Goal: Information Seeking & Learning: Learn about a topic

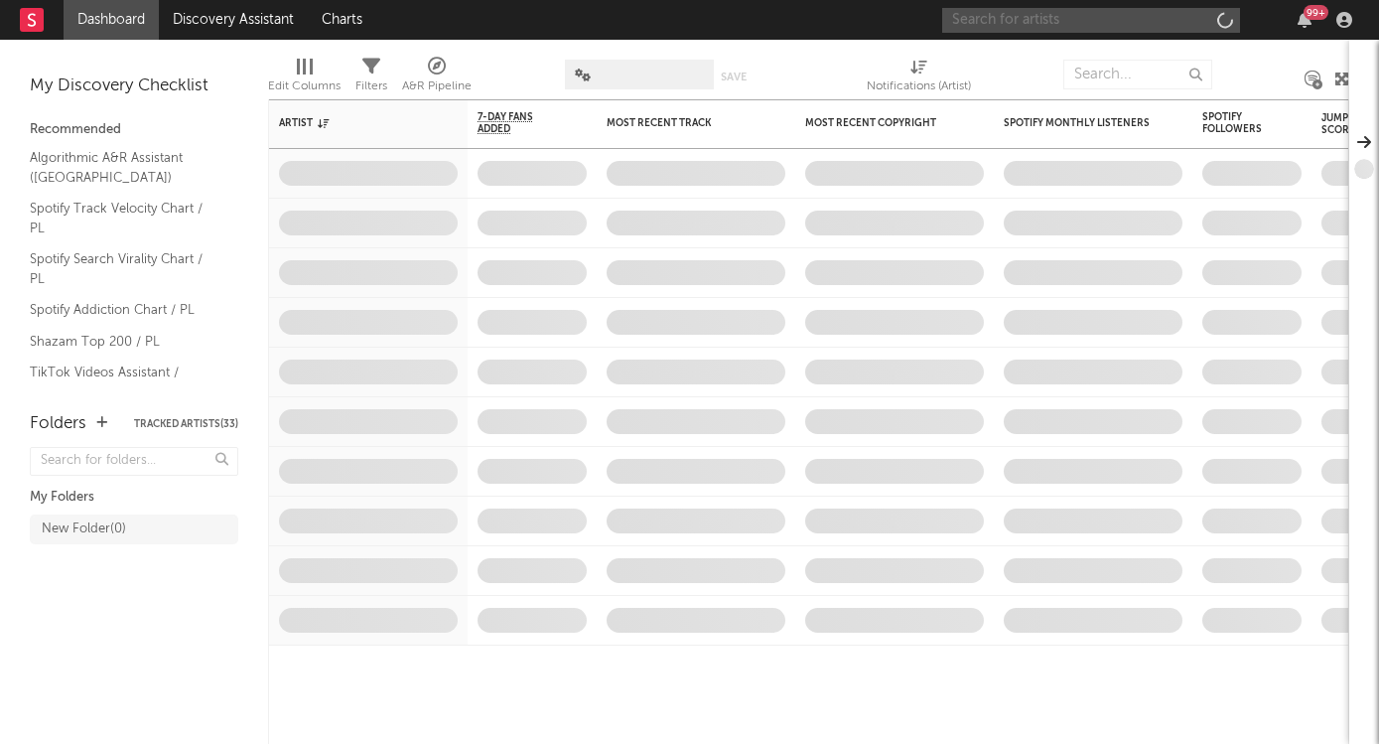
click at [1007, 21] on input "text" at bounding box center [1091, 20] width 298 height 25
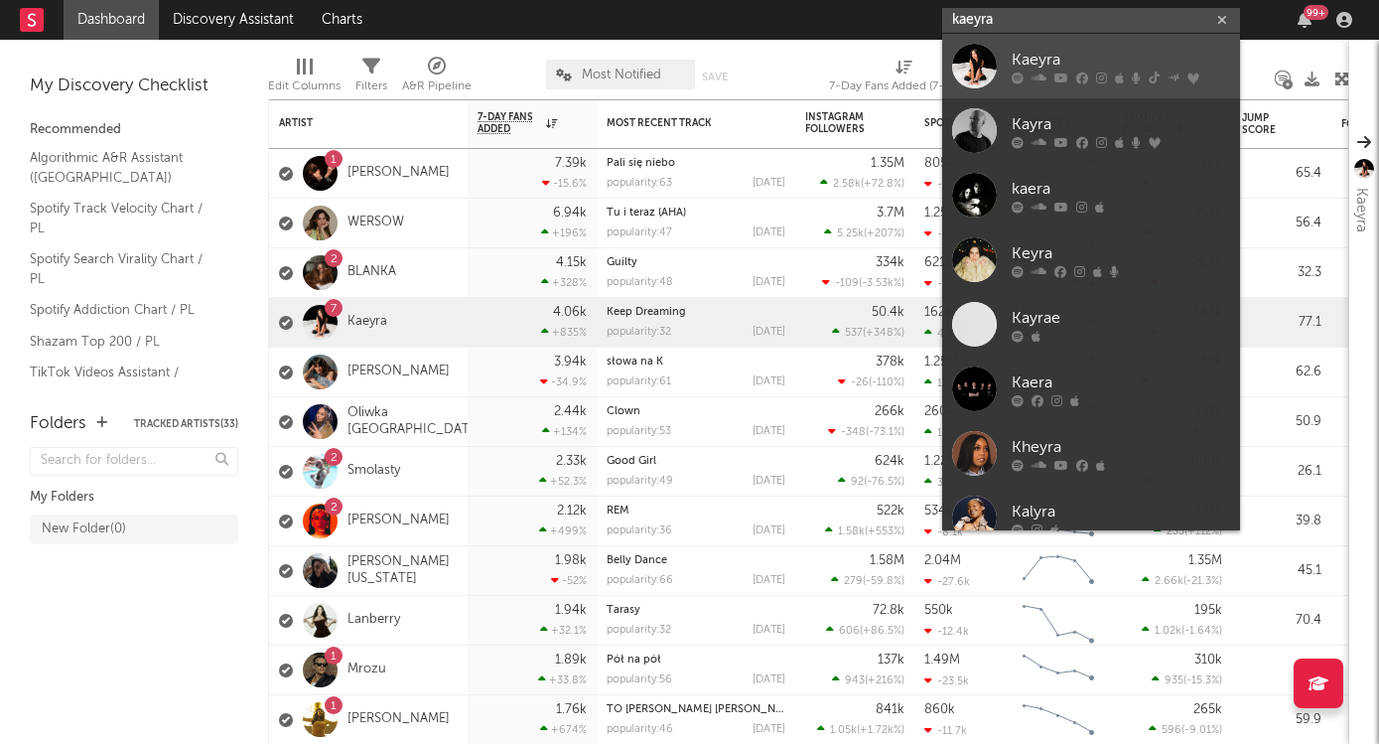
type input "kaeyra"
click at [1044, 66] on div "Kaeyra" at bounding box center [1121, 60] width 218 height 24
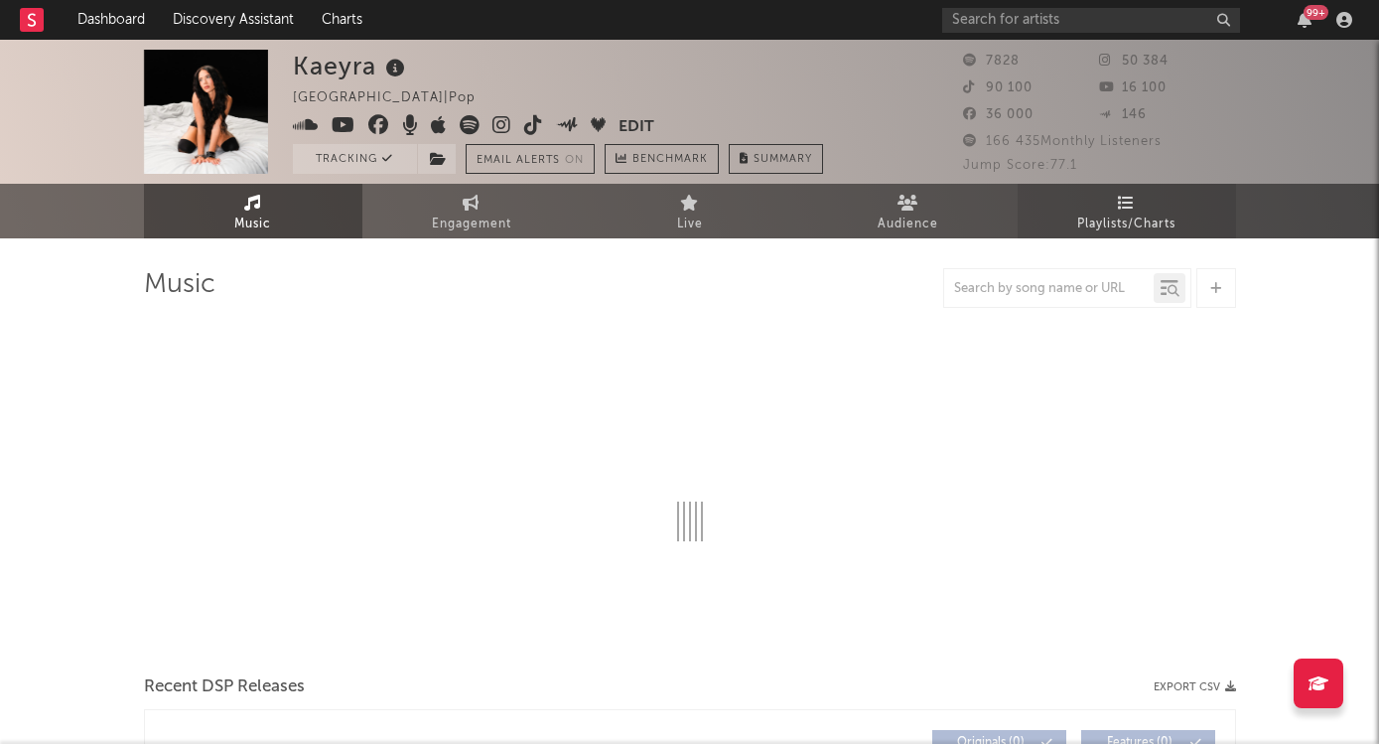
select select "6m"
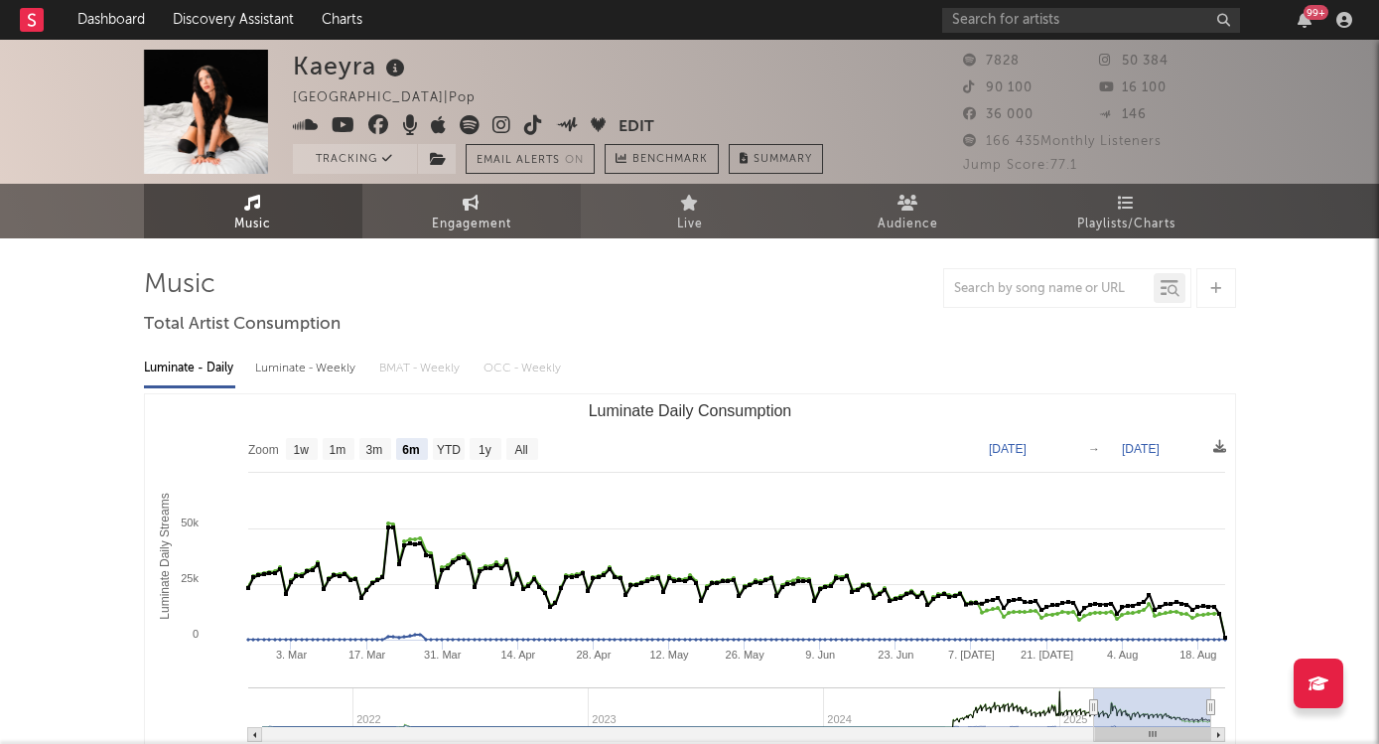
click at [469, 213] on span "Engagement" at bounding box center [471, 224] width 79 height 24
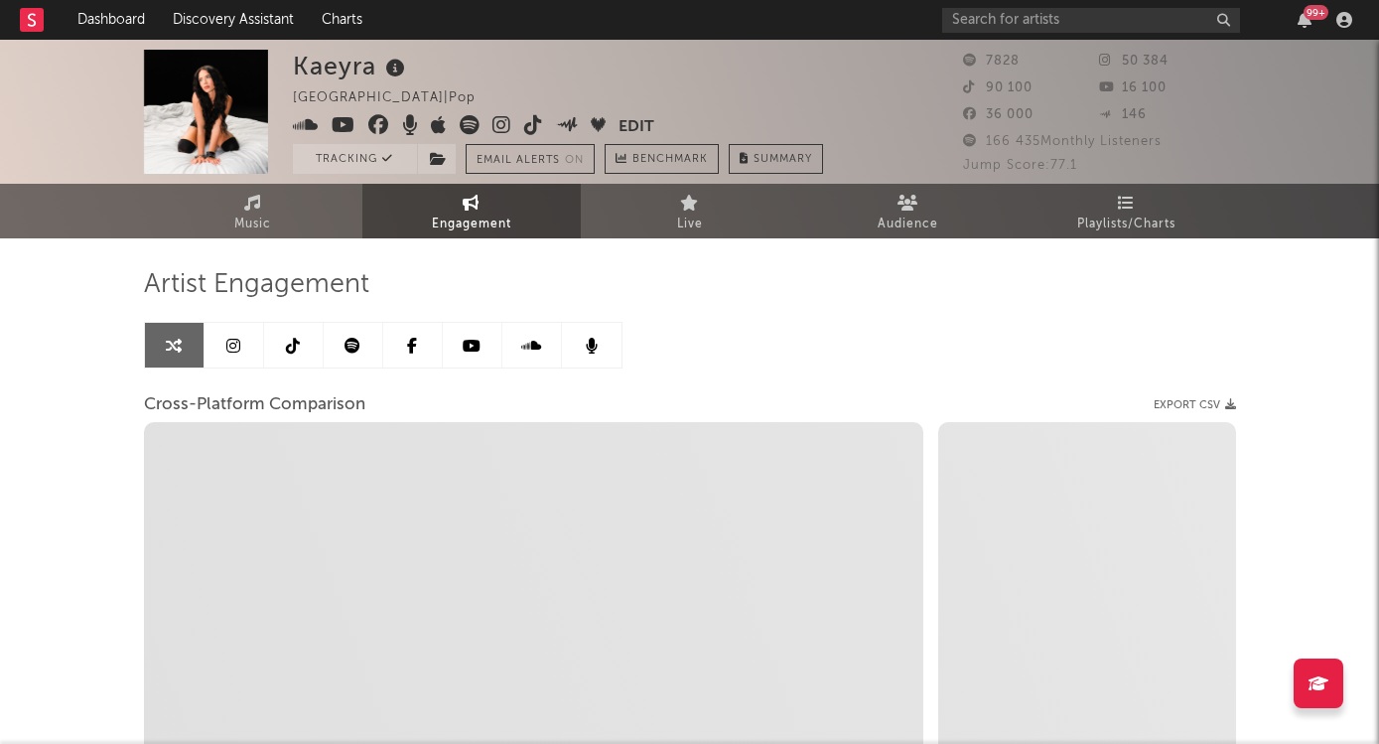
select select "1w"
select select "1m"
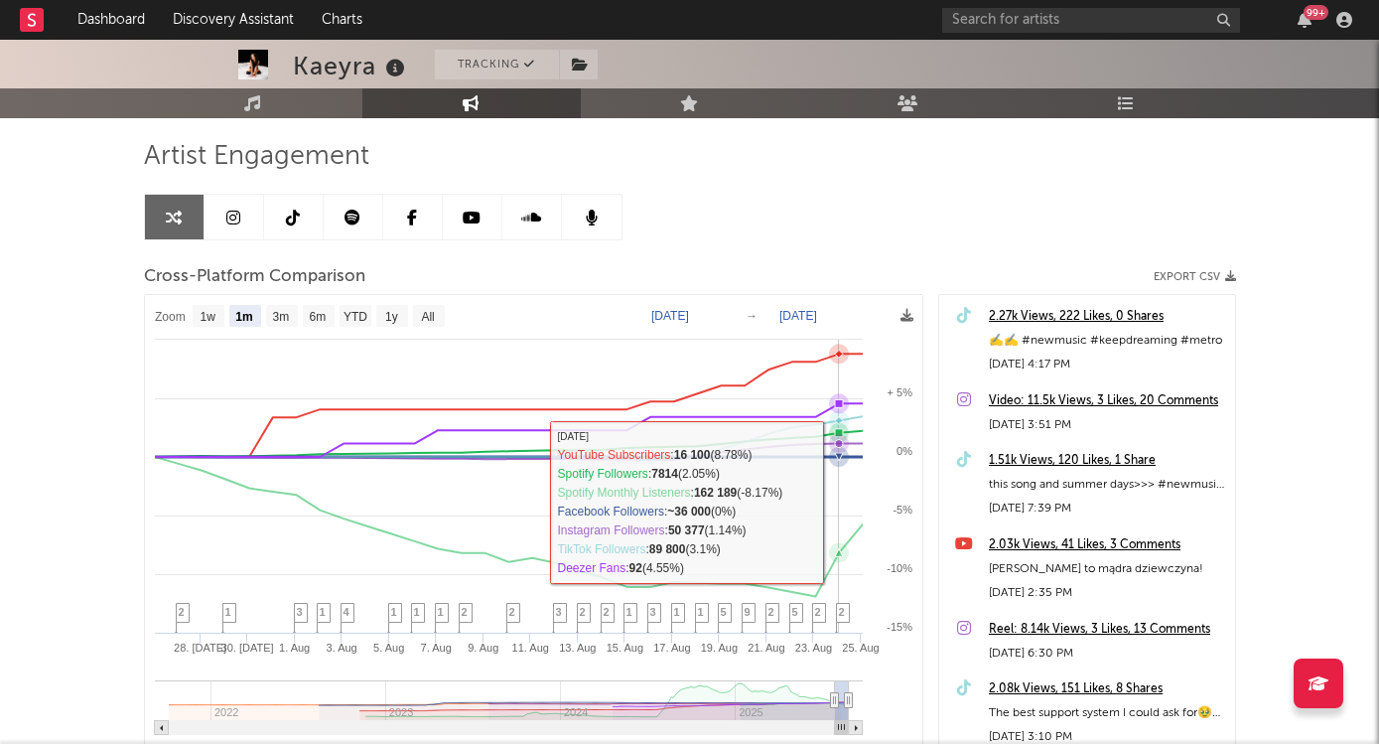
scroll to position [132, 0]
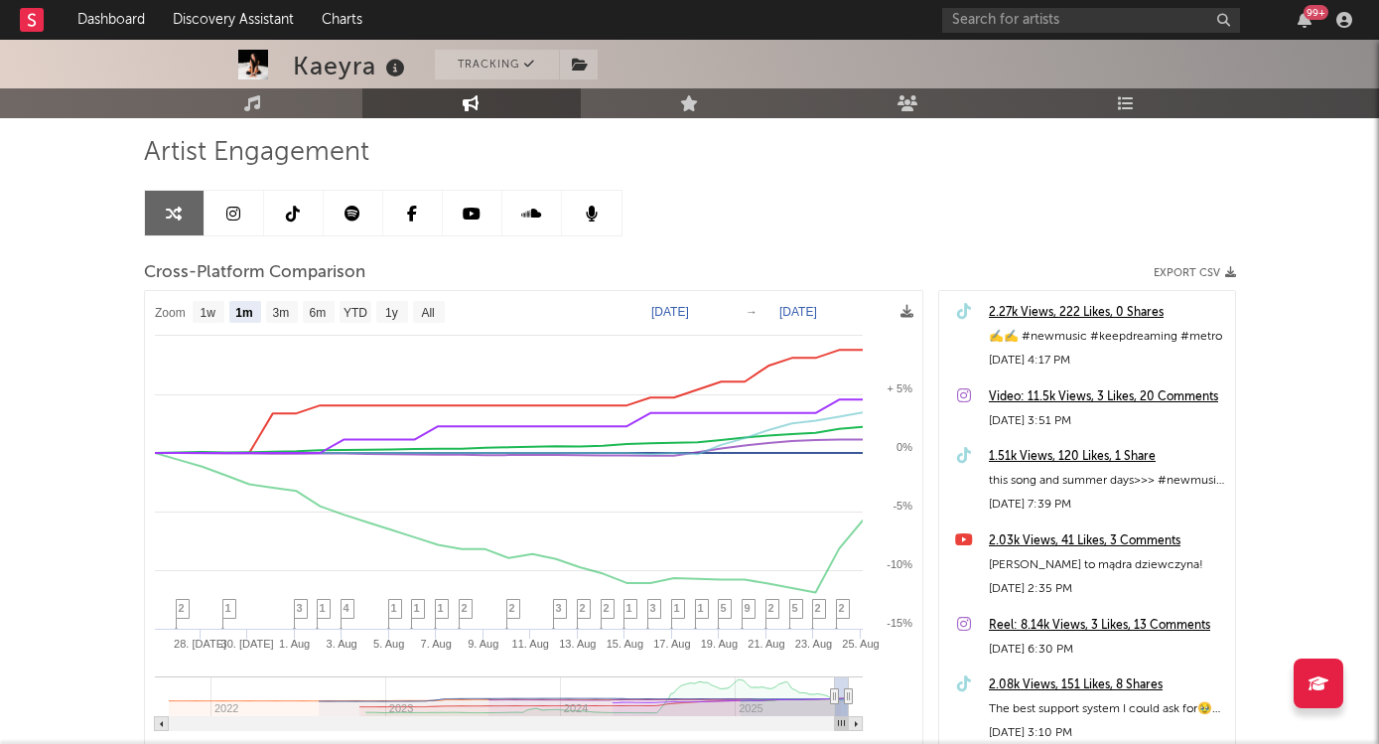
click at [230, 213] on icon at bounding box center [233, 214] width 14 height 16
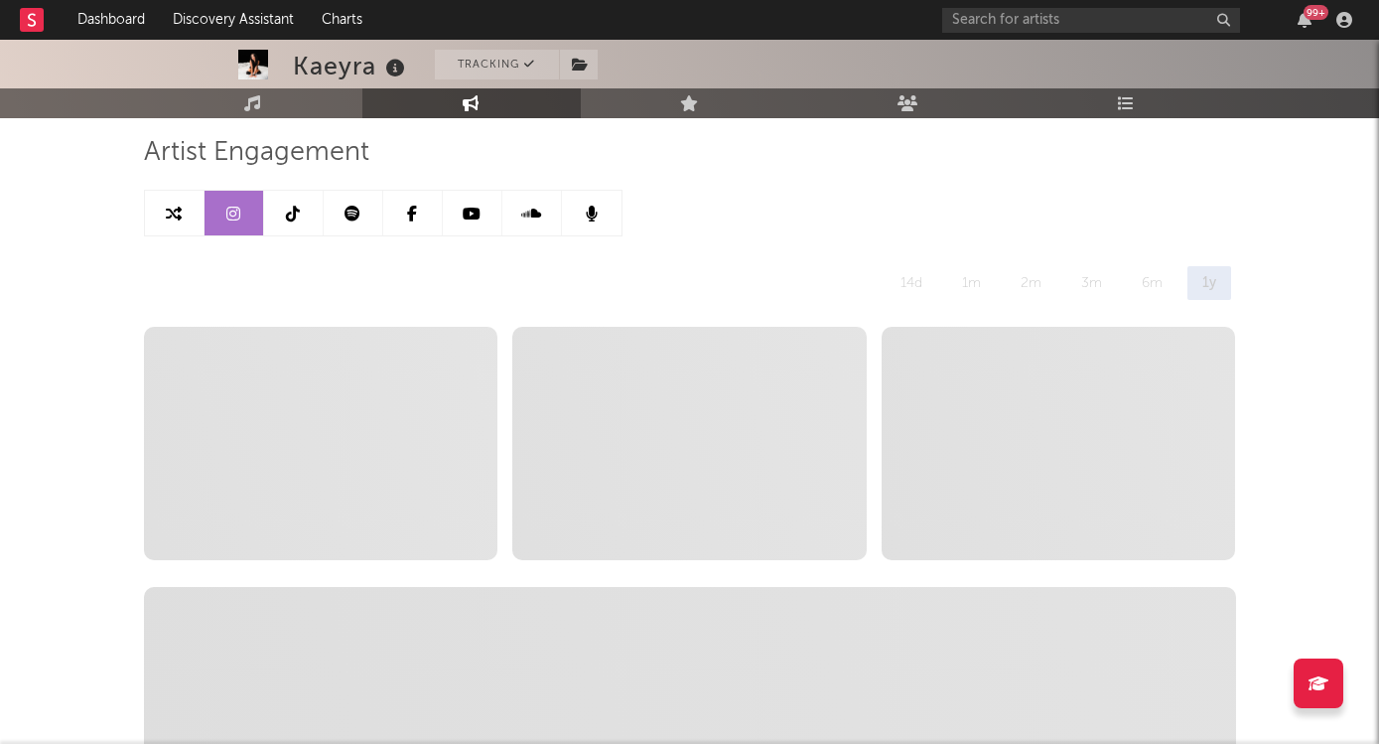
select select "6m"
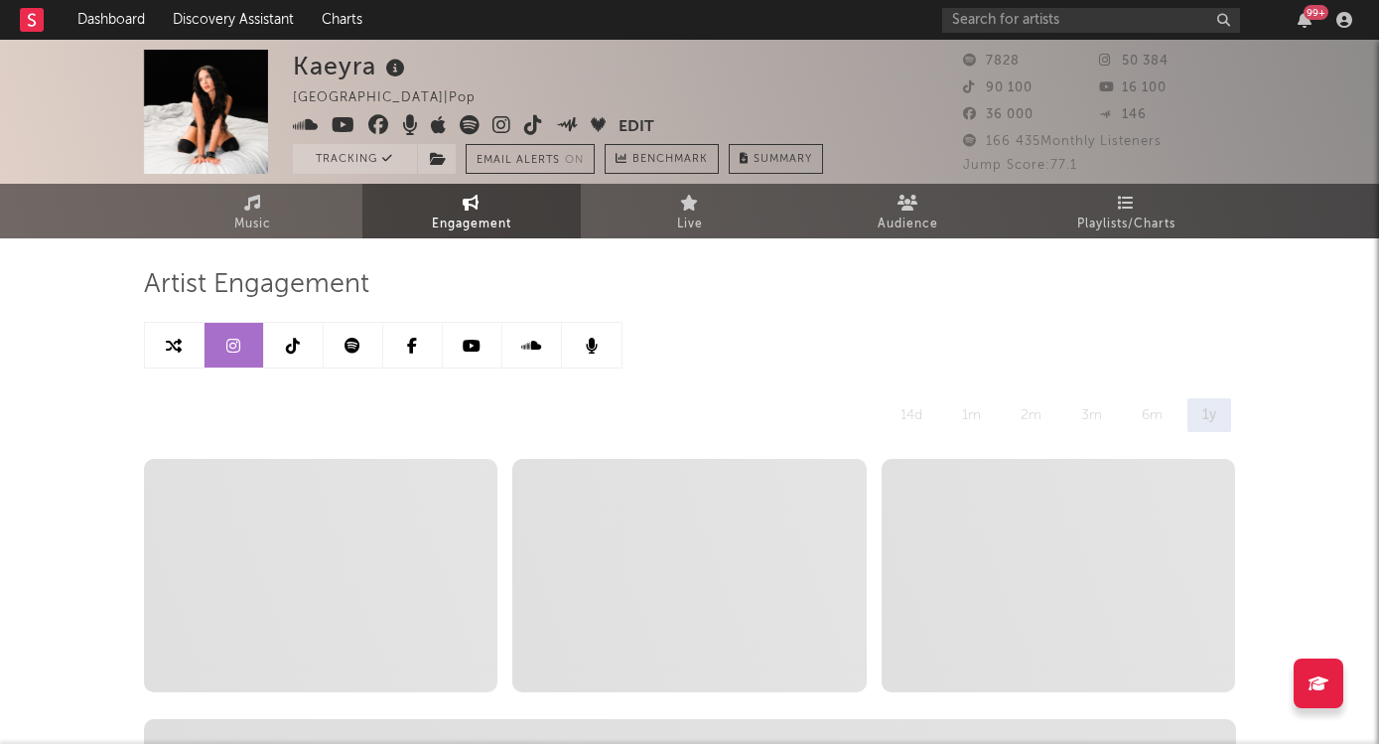
click at [291, 345] on icon at bounding box center [293, 346] width 14 height 16
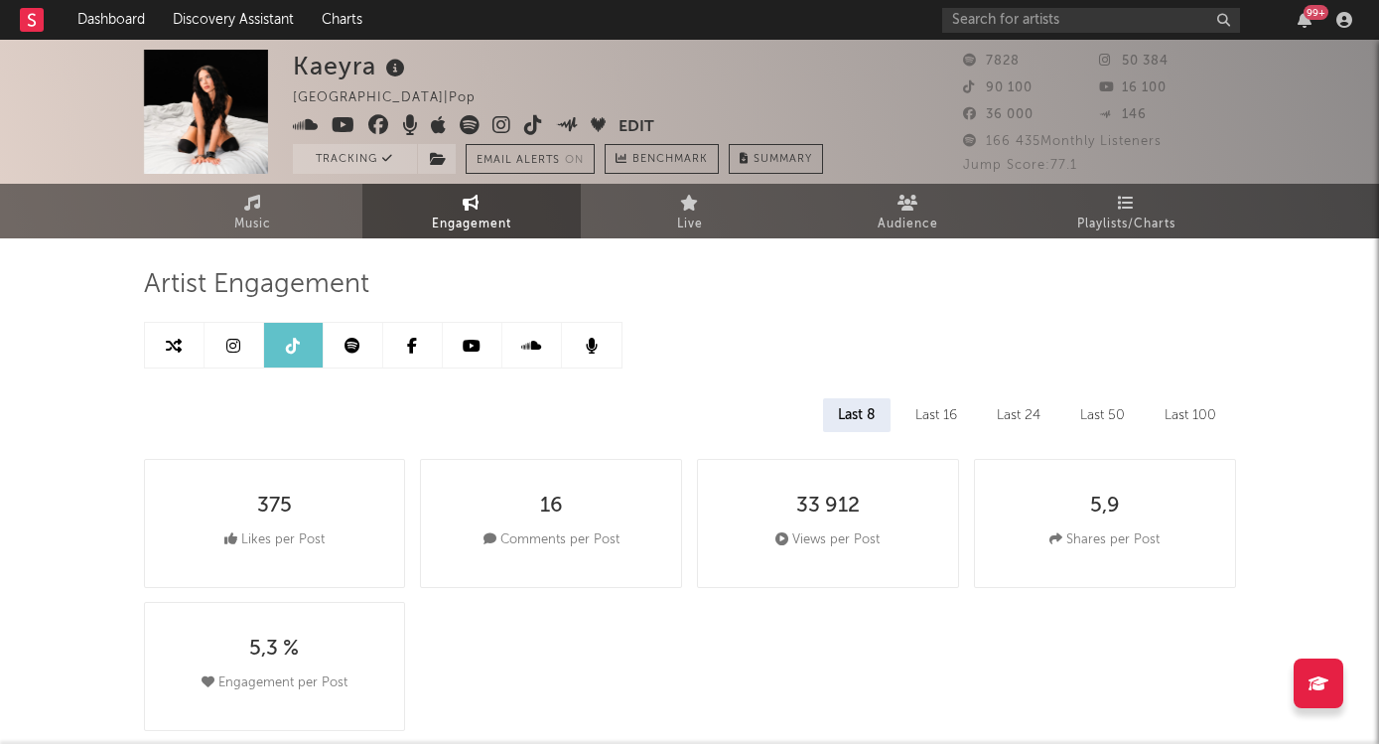
select select "6m"
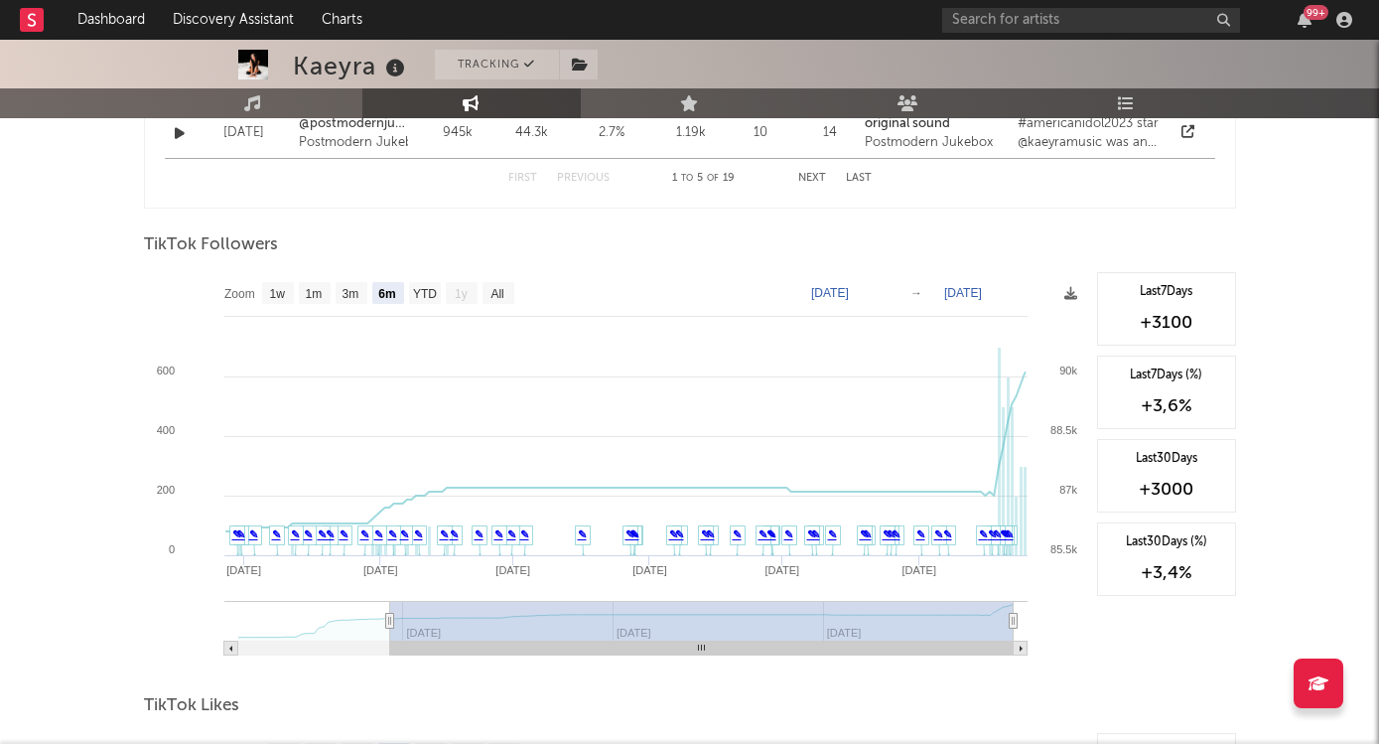
scroll to position [1802, 0]
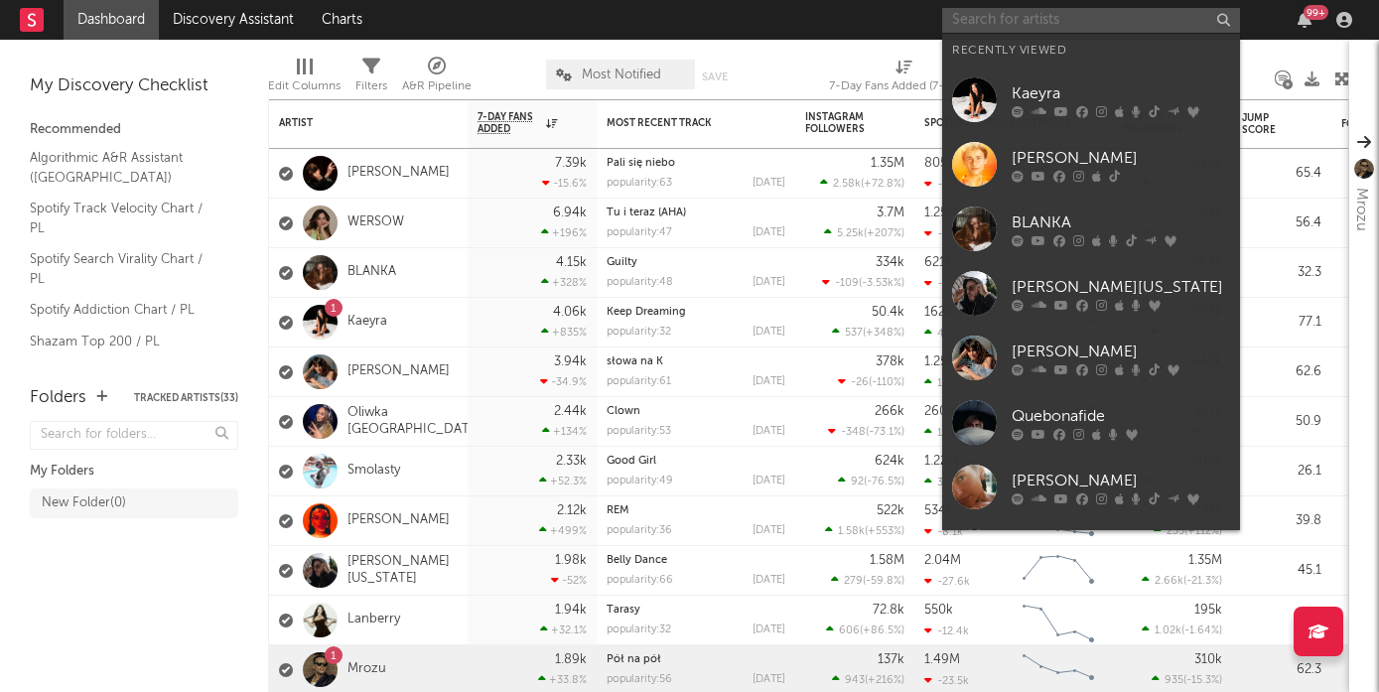
click at [1026, 24] on input "text" at bounding box center [1091, 20] width 298 height 25
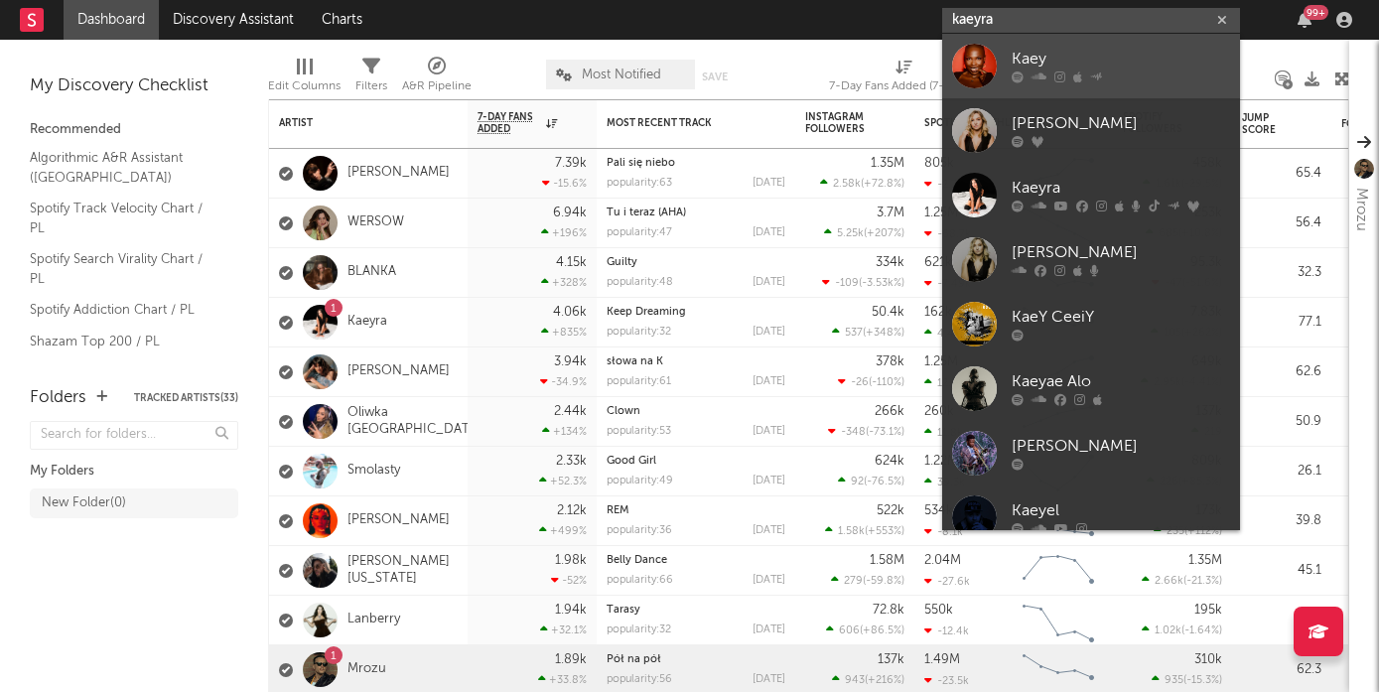
type input "kaeyra"
click at [1053, 57] on div "Kaey" at bounding box center [1121, 60] width 218 height 24
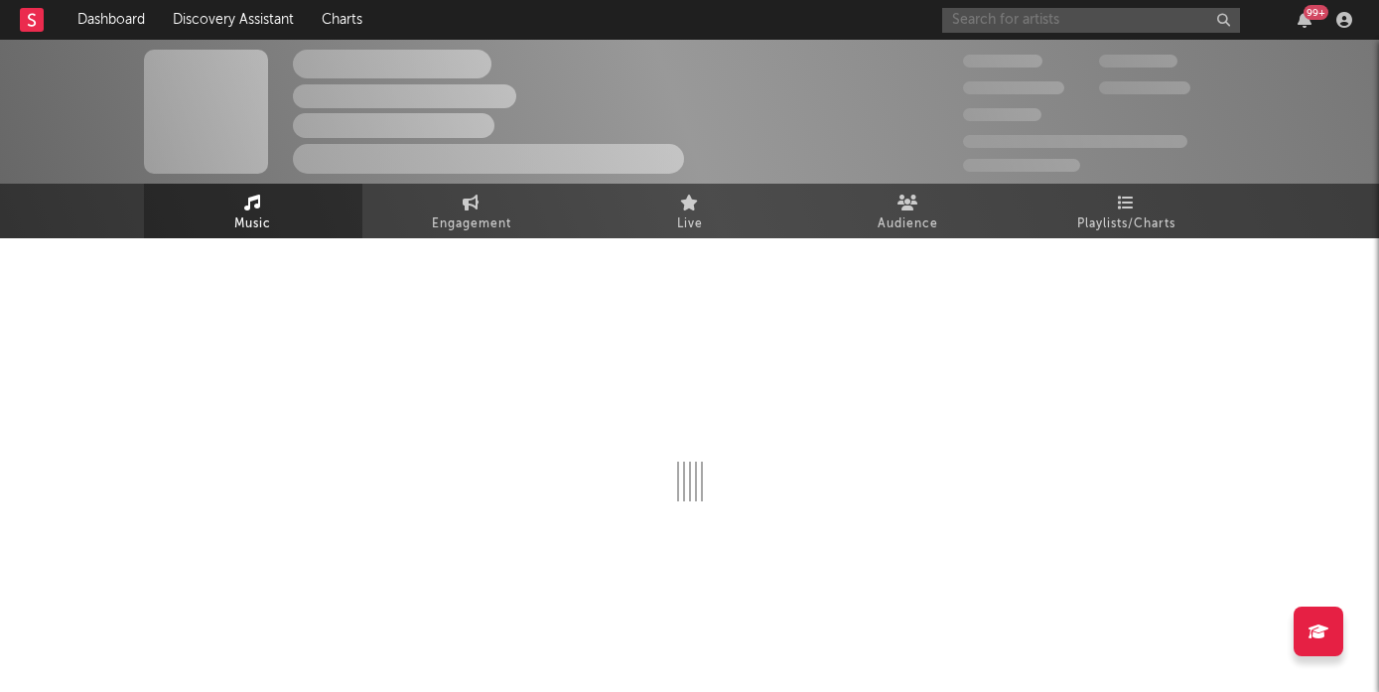
click at [1007, 26] on input "text" at bounding box center [1091, 20] width 298 height 25
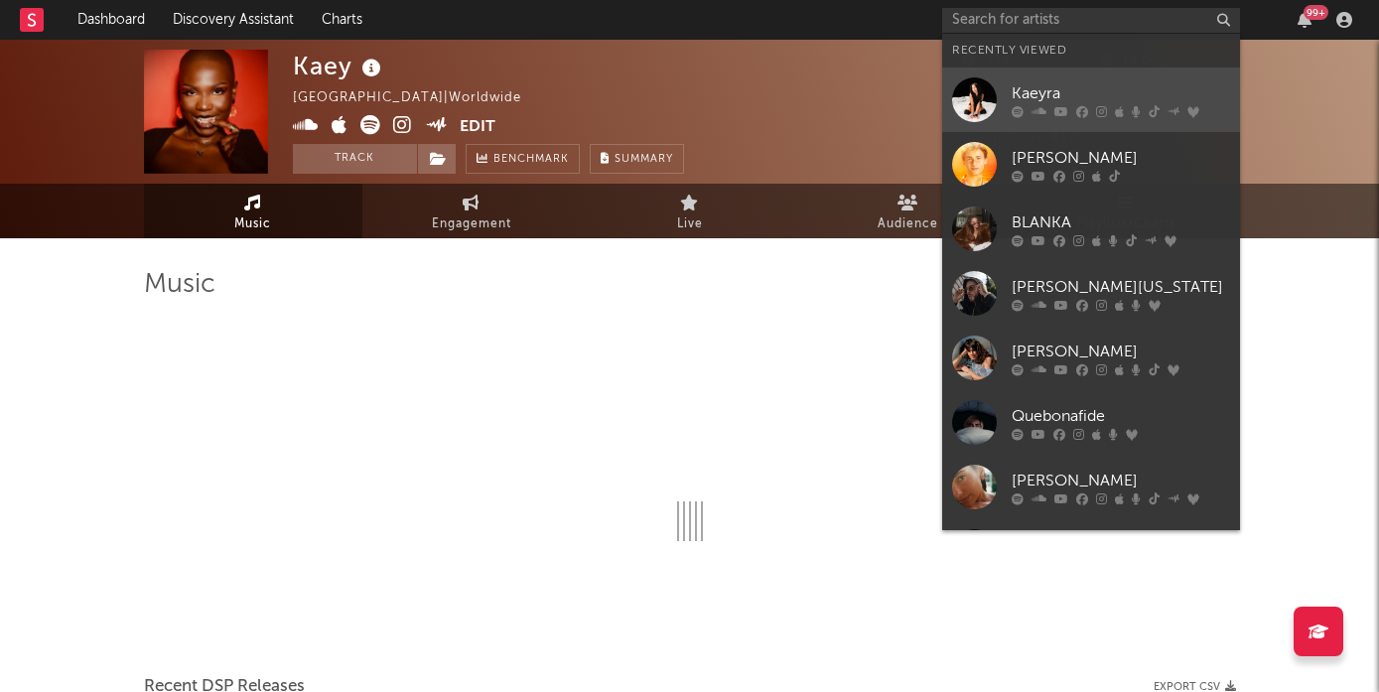
select select "6m"
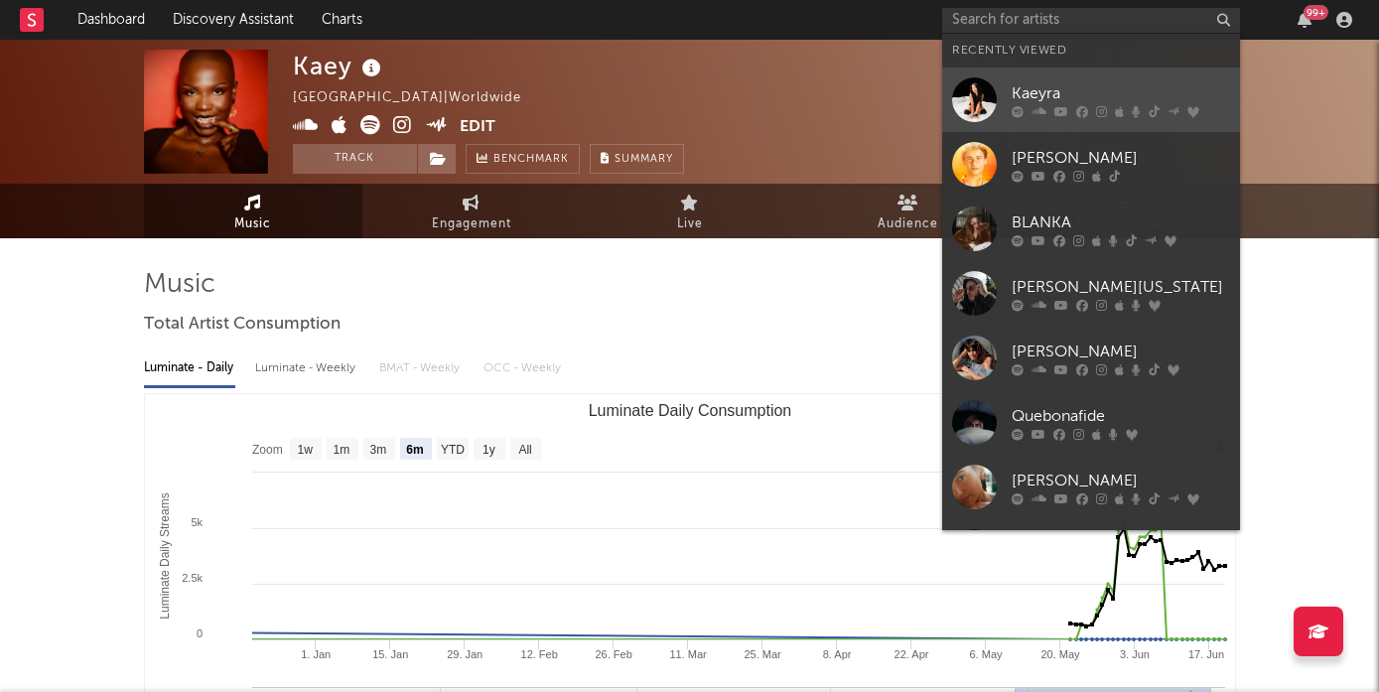
click at [1028, 88] on div "Kaeyra" at bounding box center [1121, 93] width 218 height 24
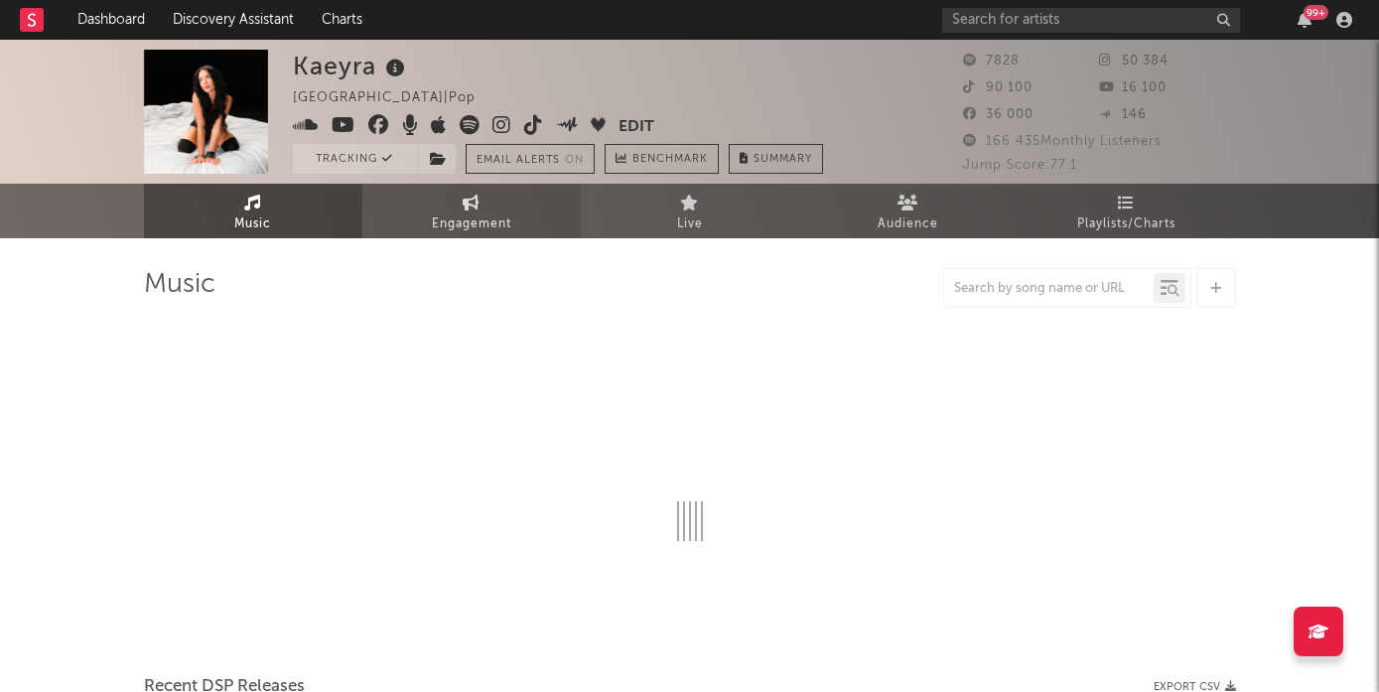
click at [472, 210] on link "Engagement" at bounding box center [471, 211] width 218 height 55
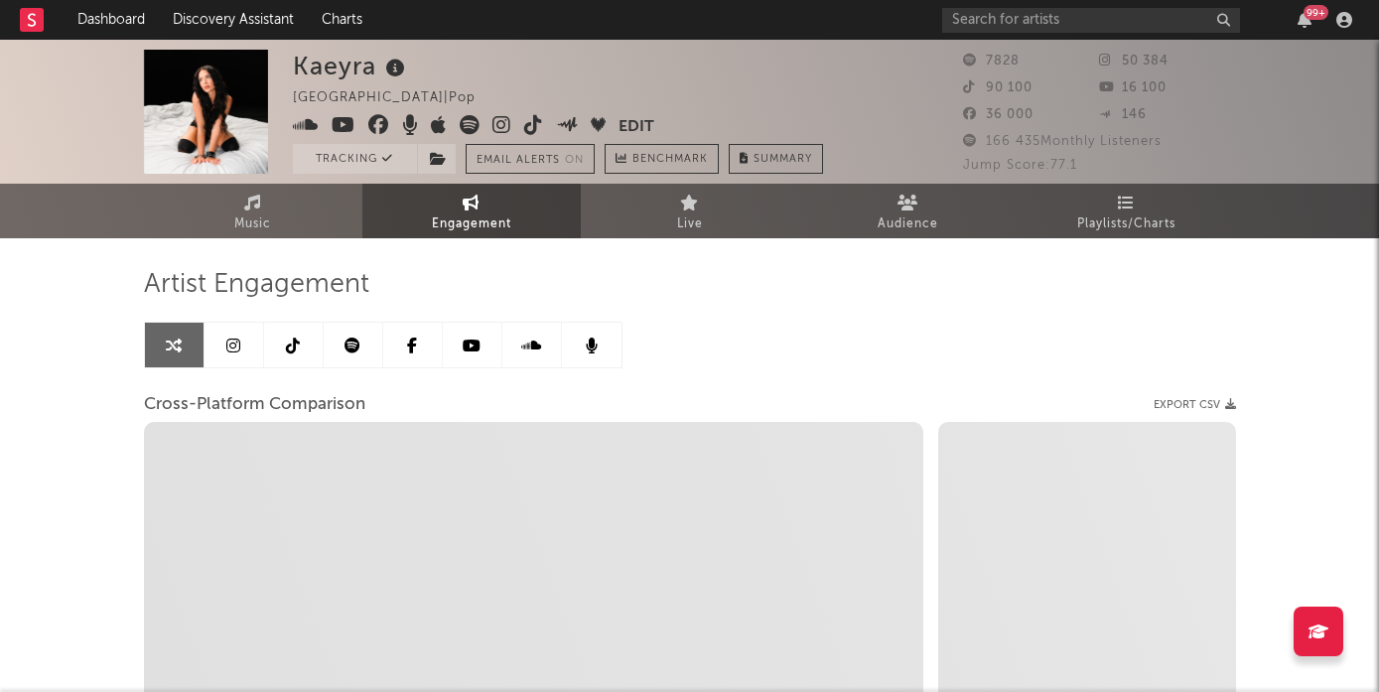
select select "1w"
click at [301, 337] on link at bounding box center [294, 345] width 60 height 45
select select "6m"
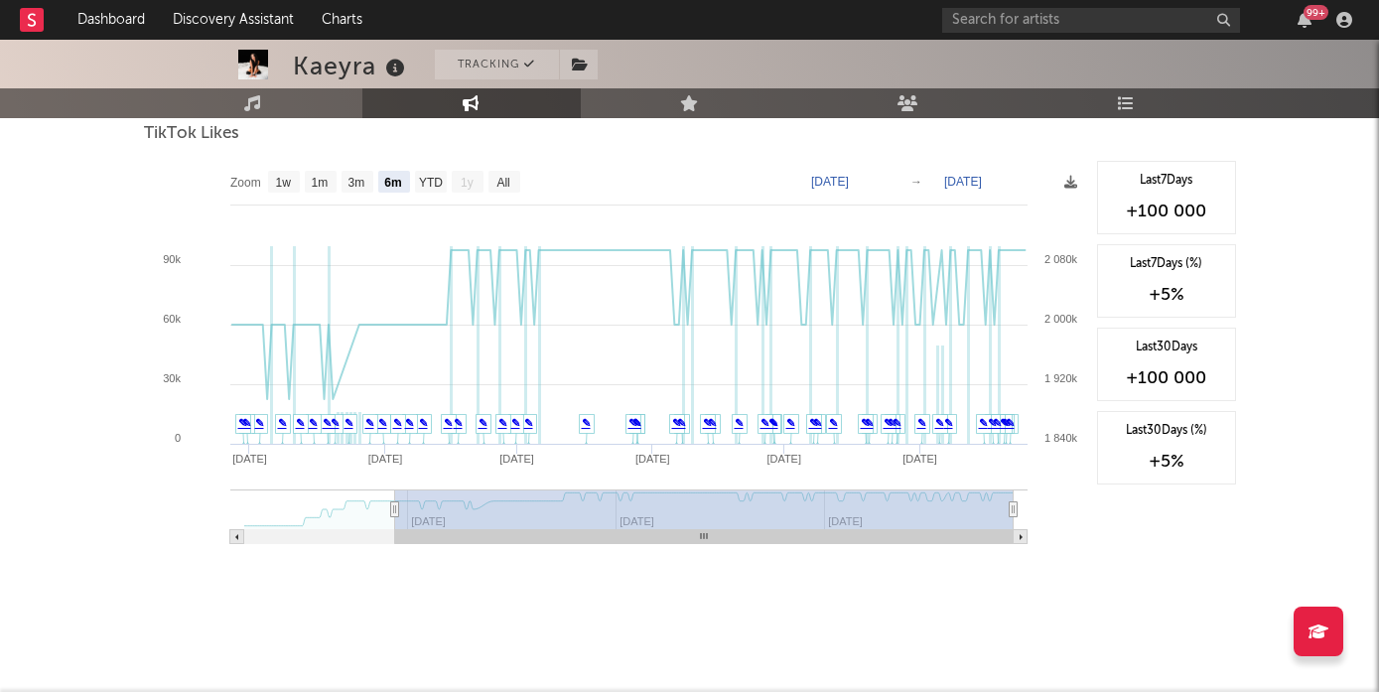
scroll to position [2392, 0]
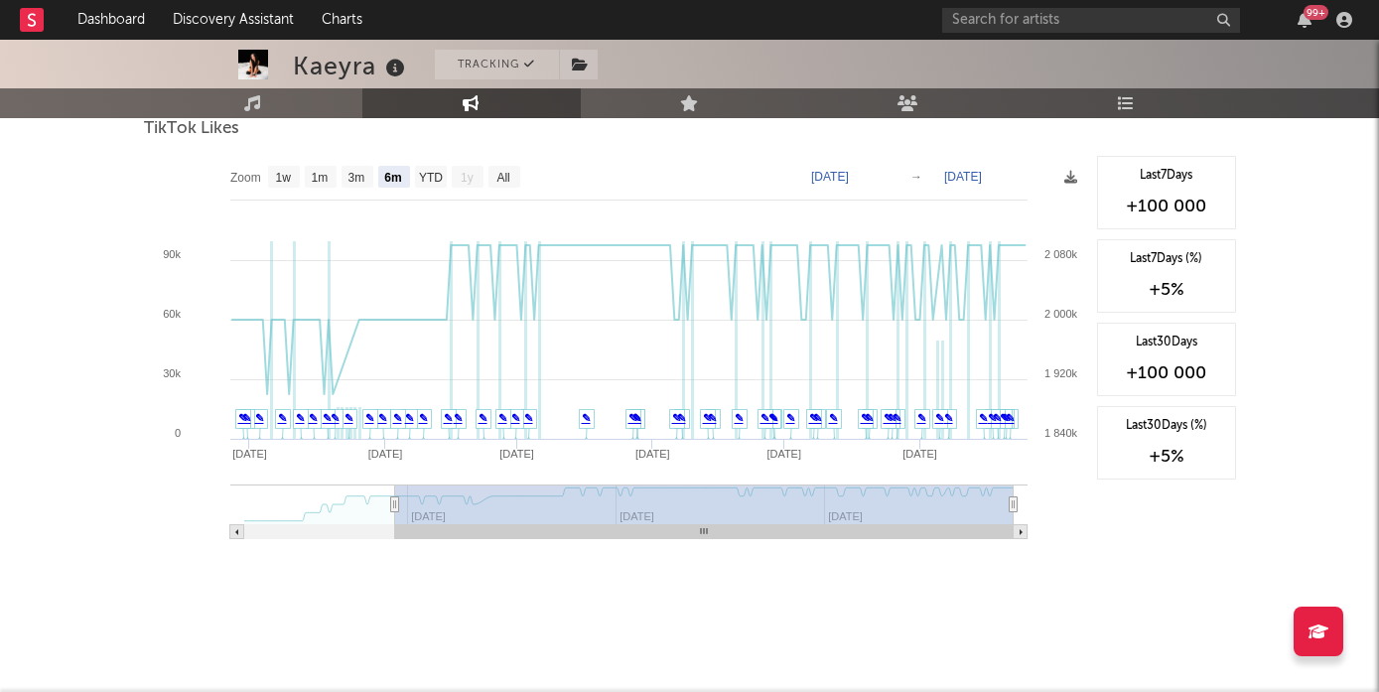
select select "1m"
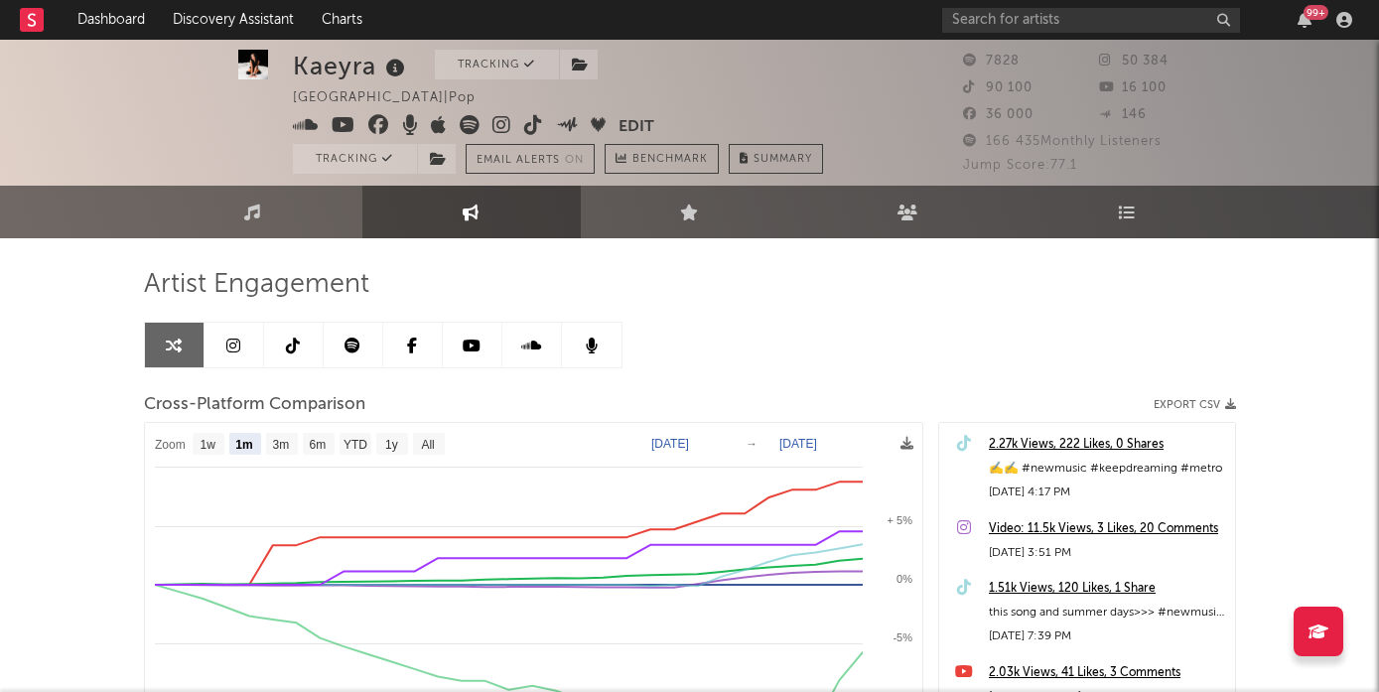
scroll to position [6, 0]
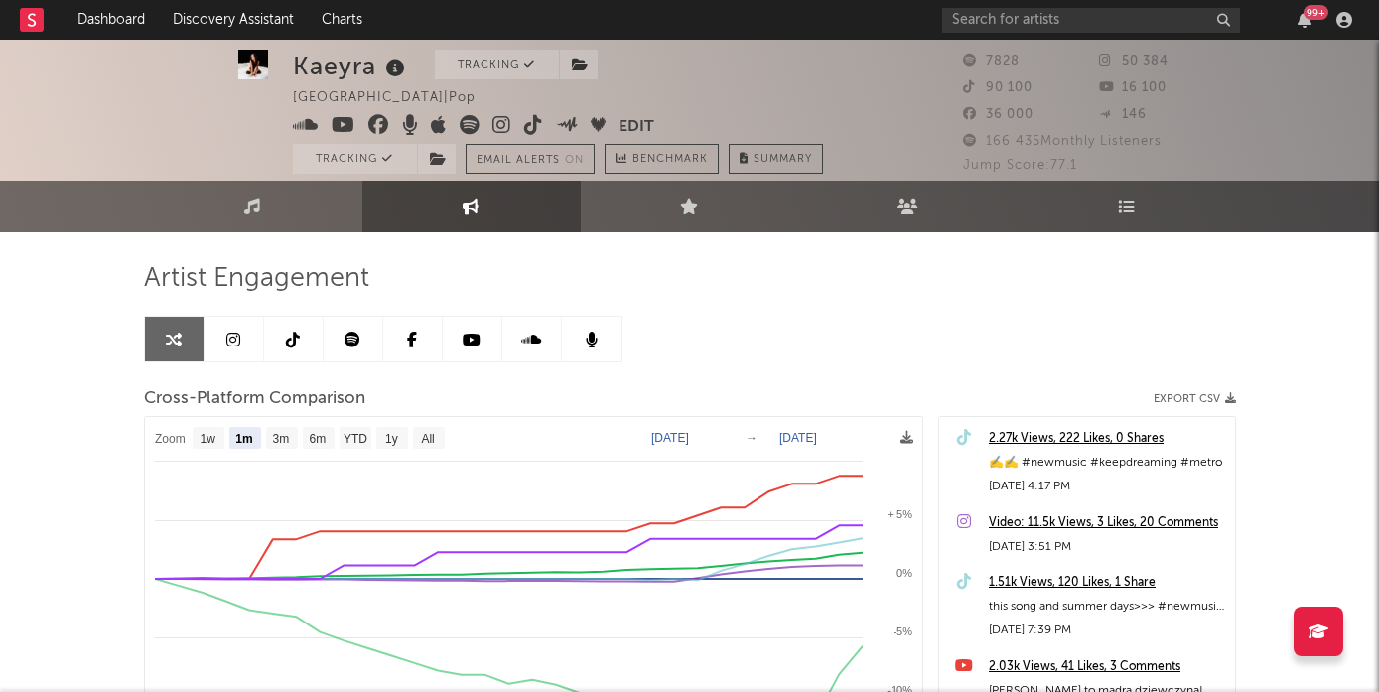
click at [290, 321] on link at bounding box center [294, 339] width 60 height 45
select select "6m"
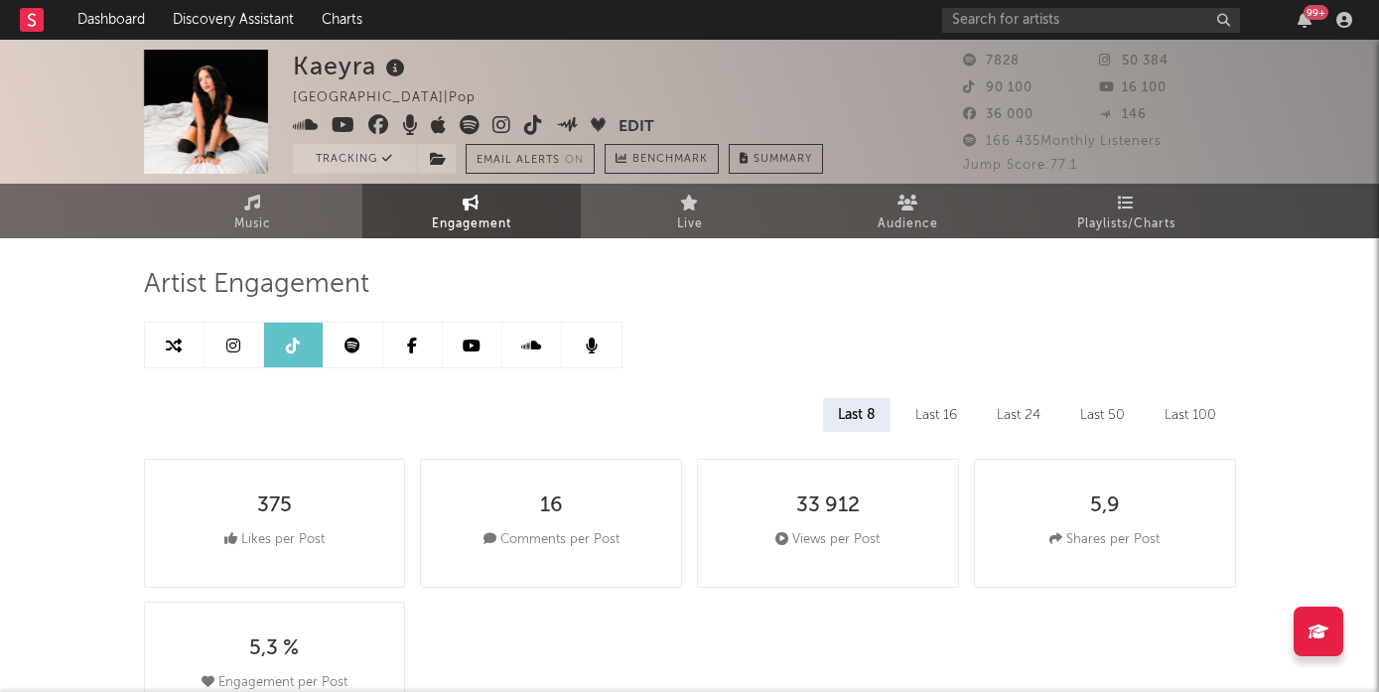
click at [247, 341] on link at bounding box center [235, 345] width 60 height 45
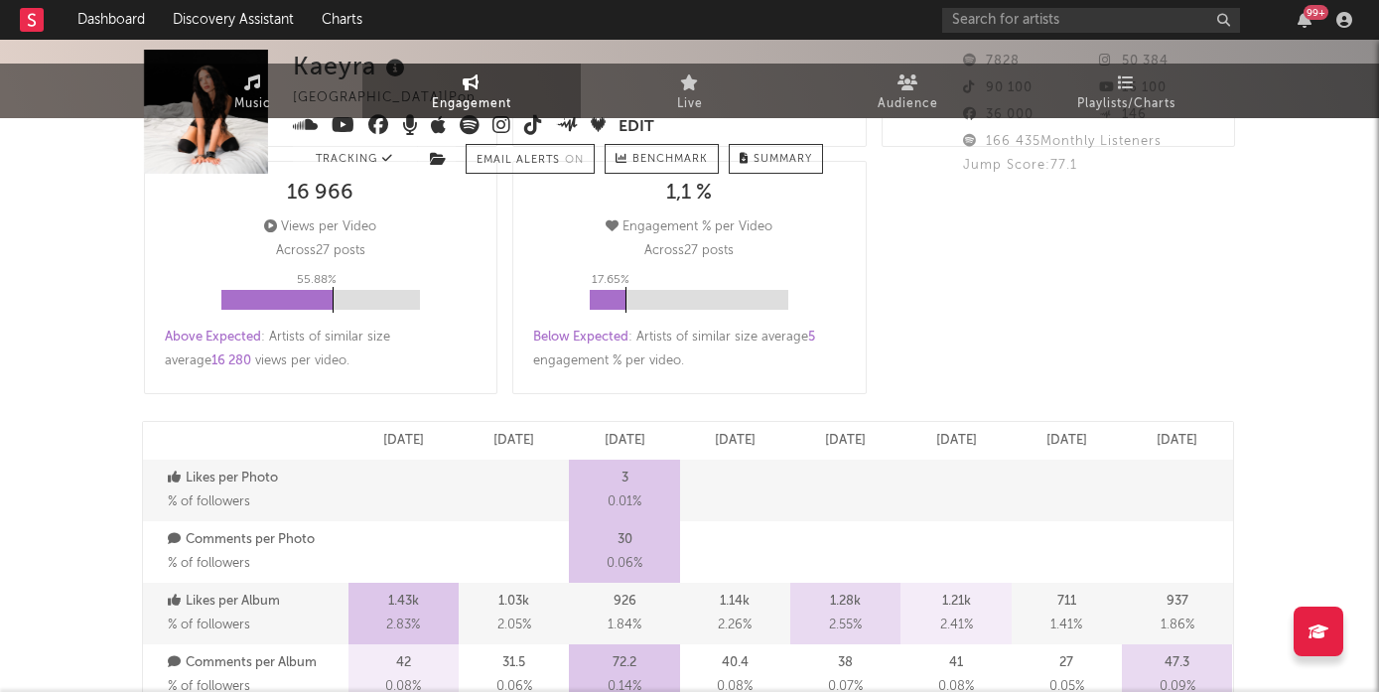
select select "6m"
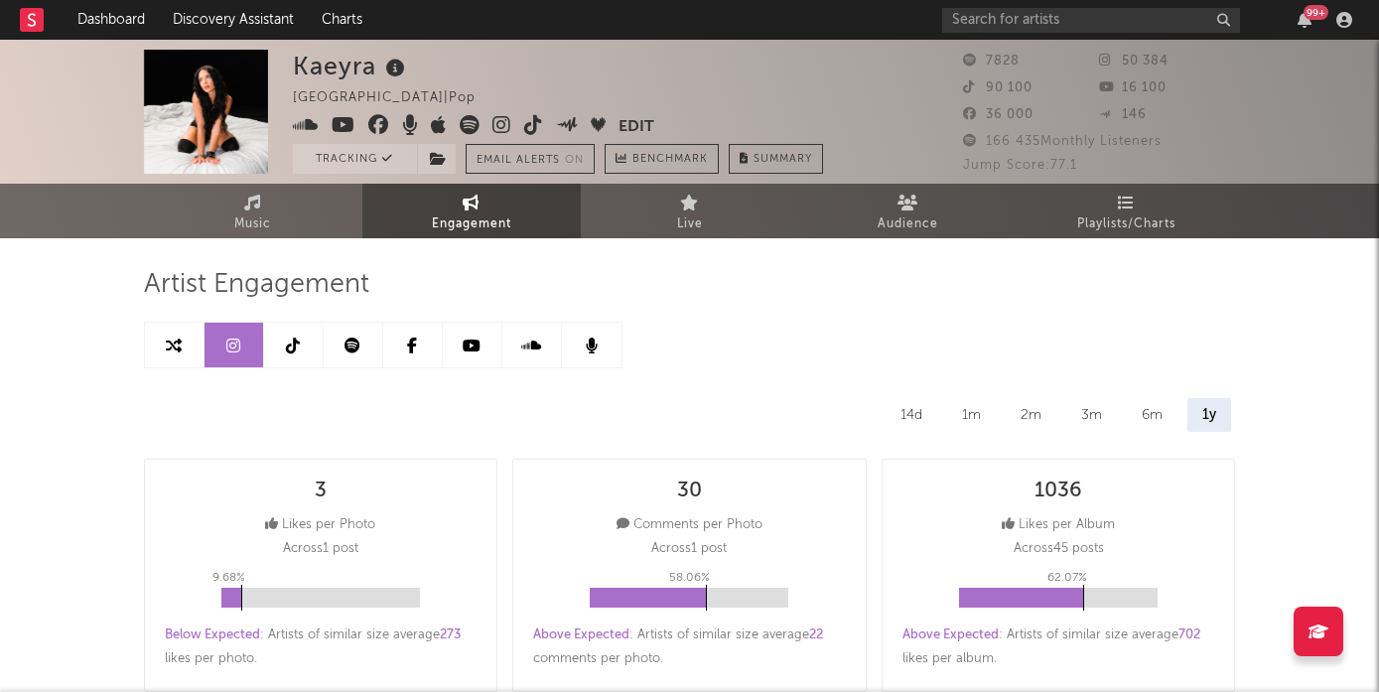
click at [482, 346] on link at bounding box center [473, 345] width 60 height 45
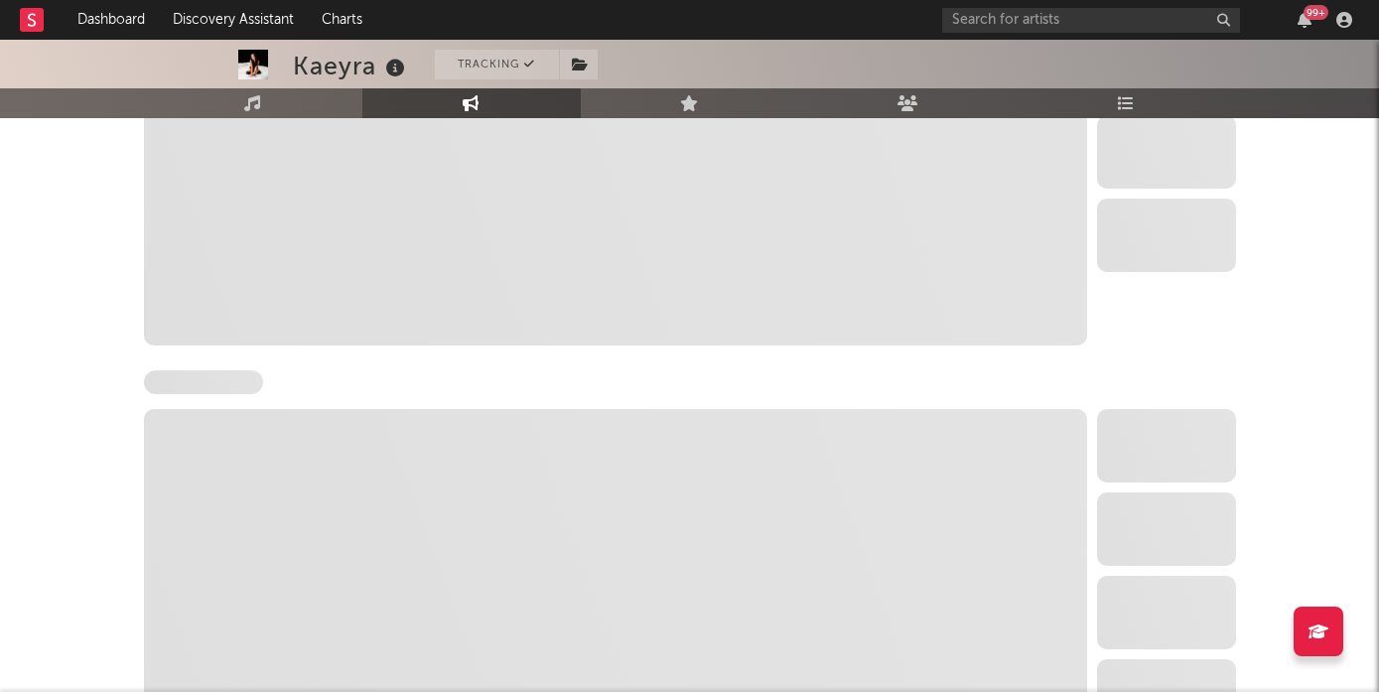
select select "6m"
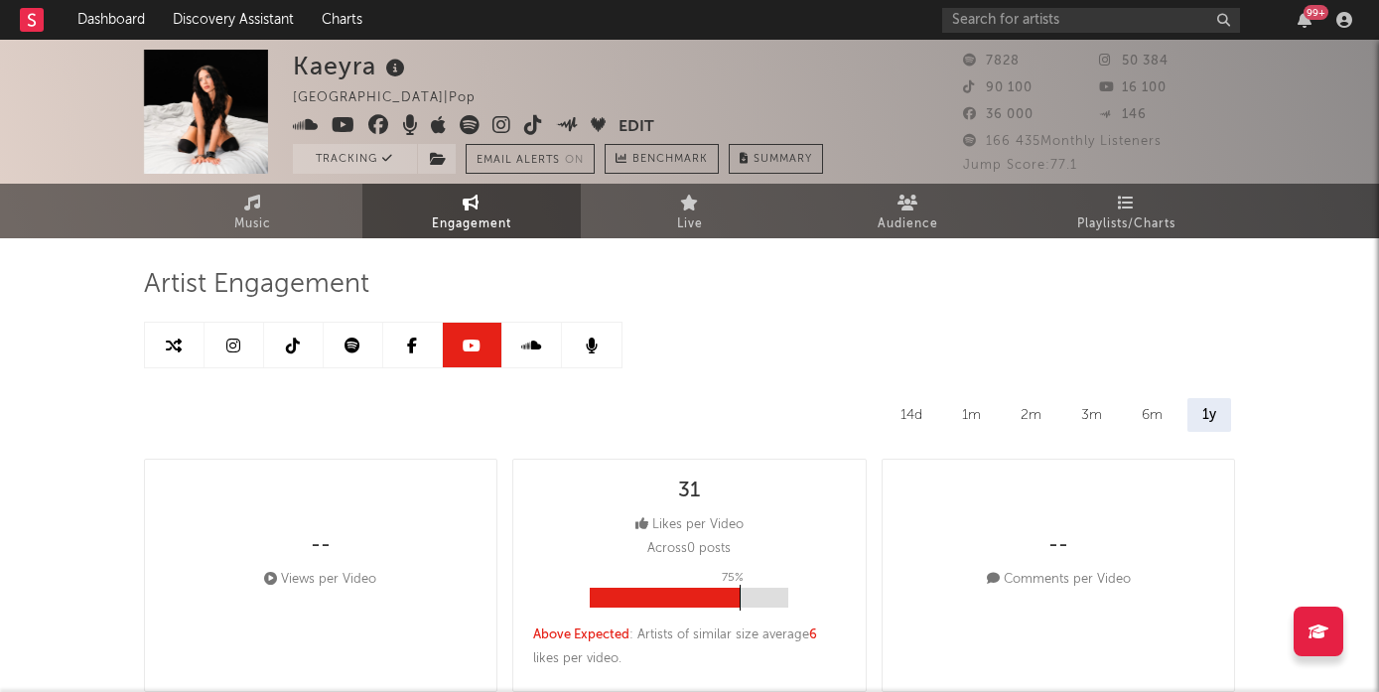
click at [407, 346] on icon at bounding box center [412, 346] width 10 height 16
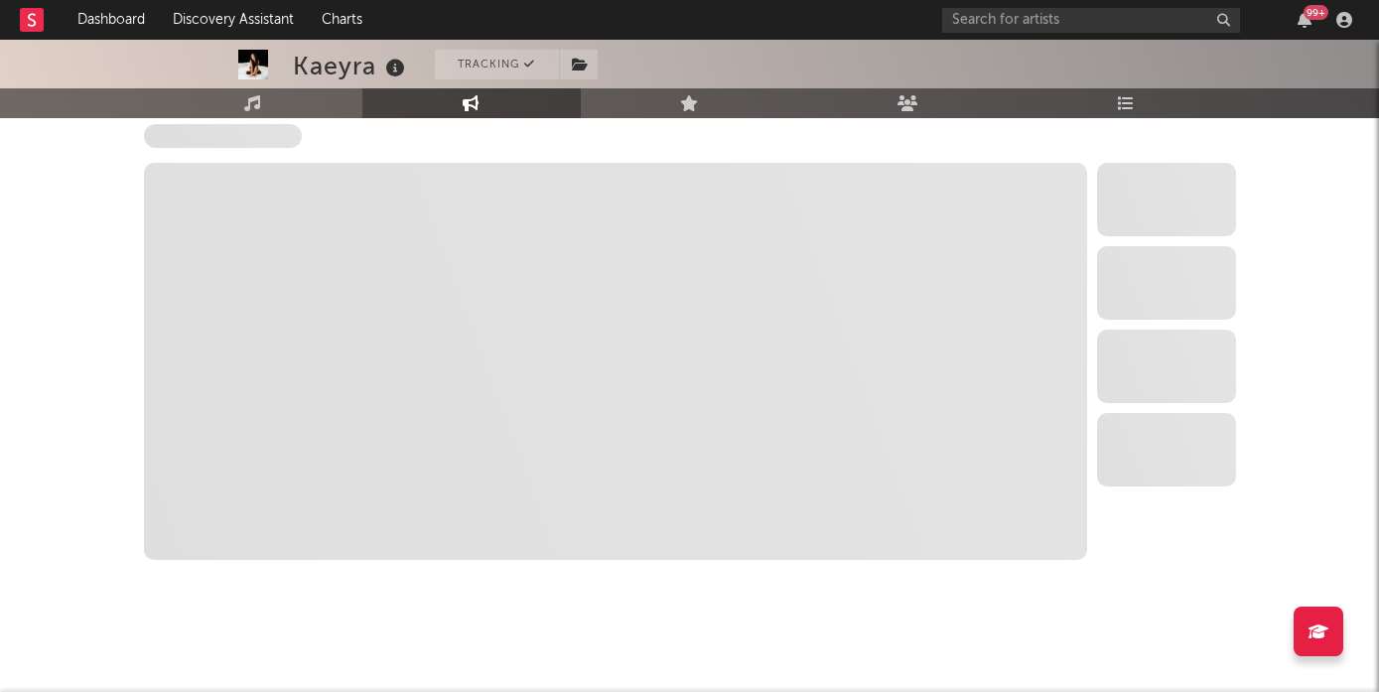
scroll to position [851, 0]
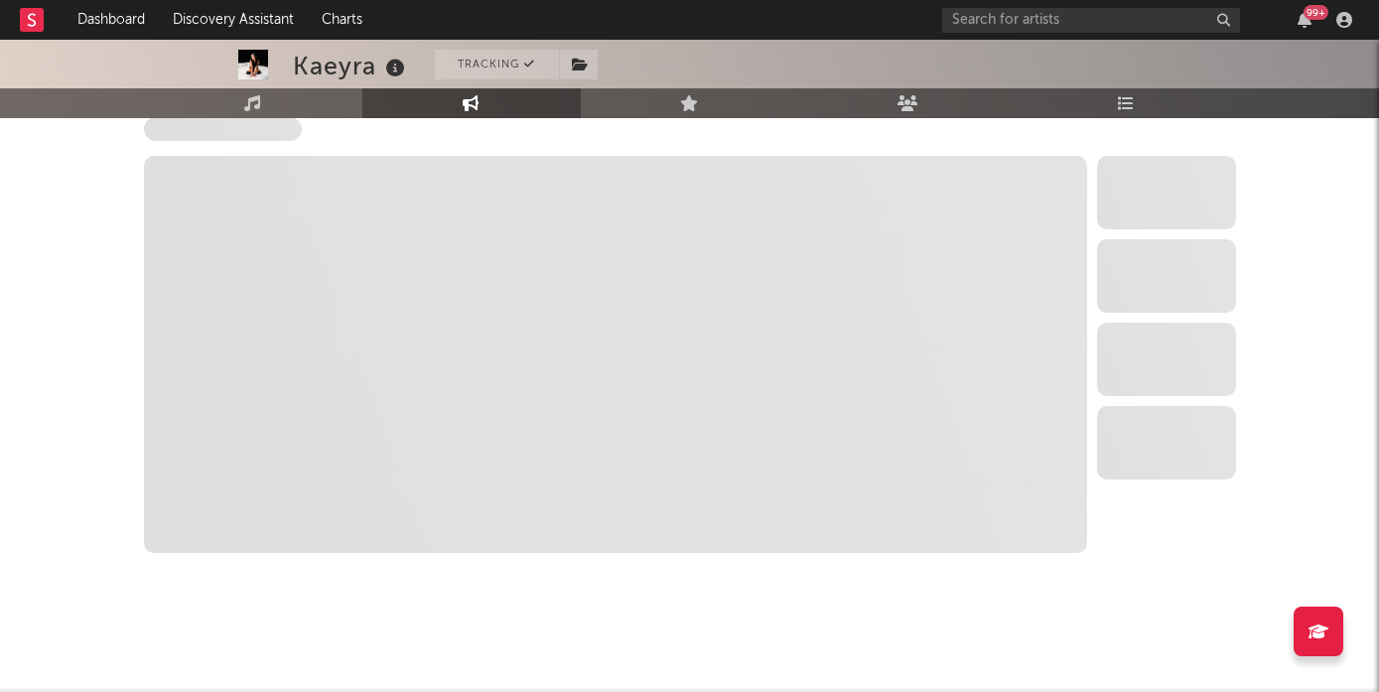
select select "6m"
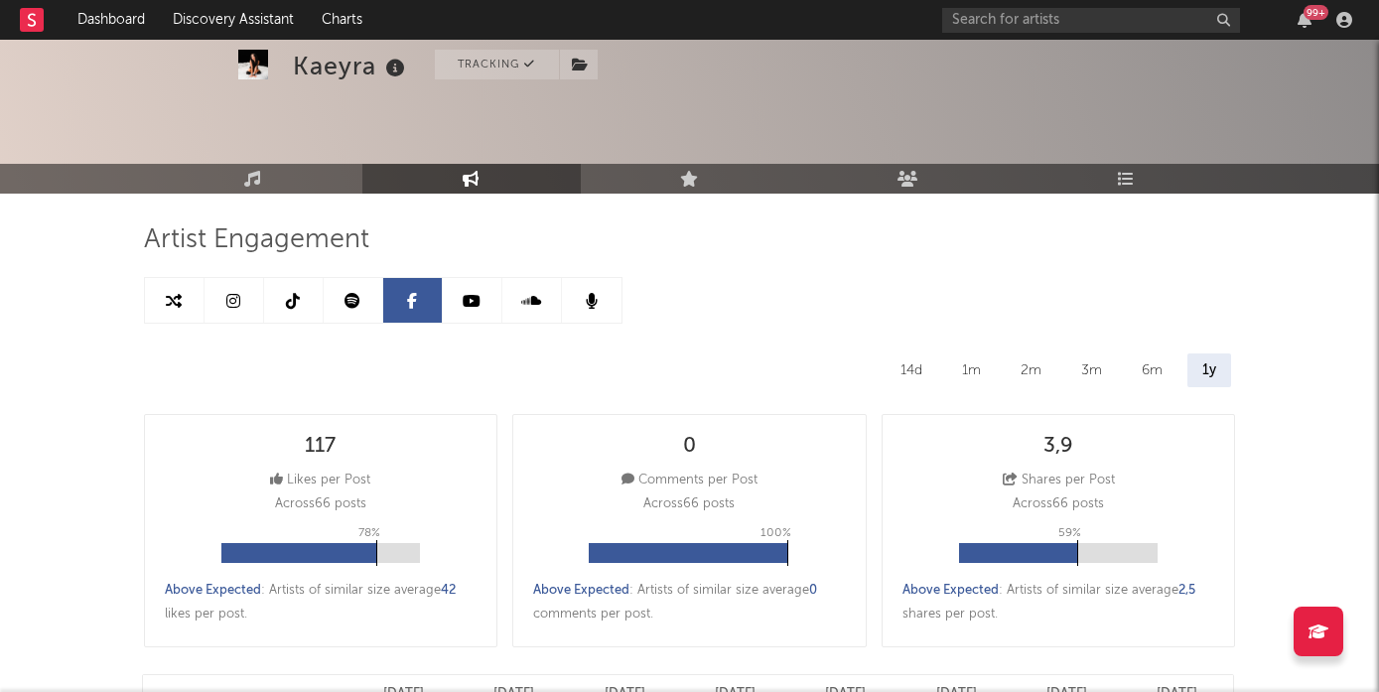
scroll to position [0, 0]
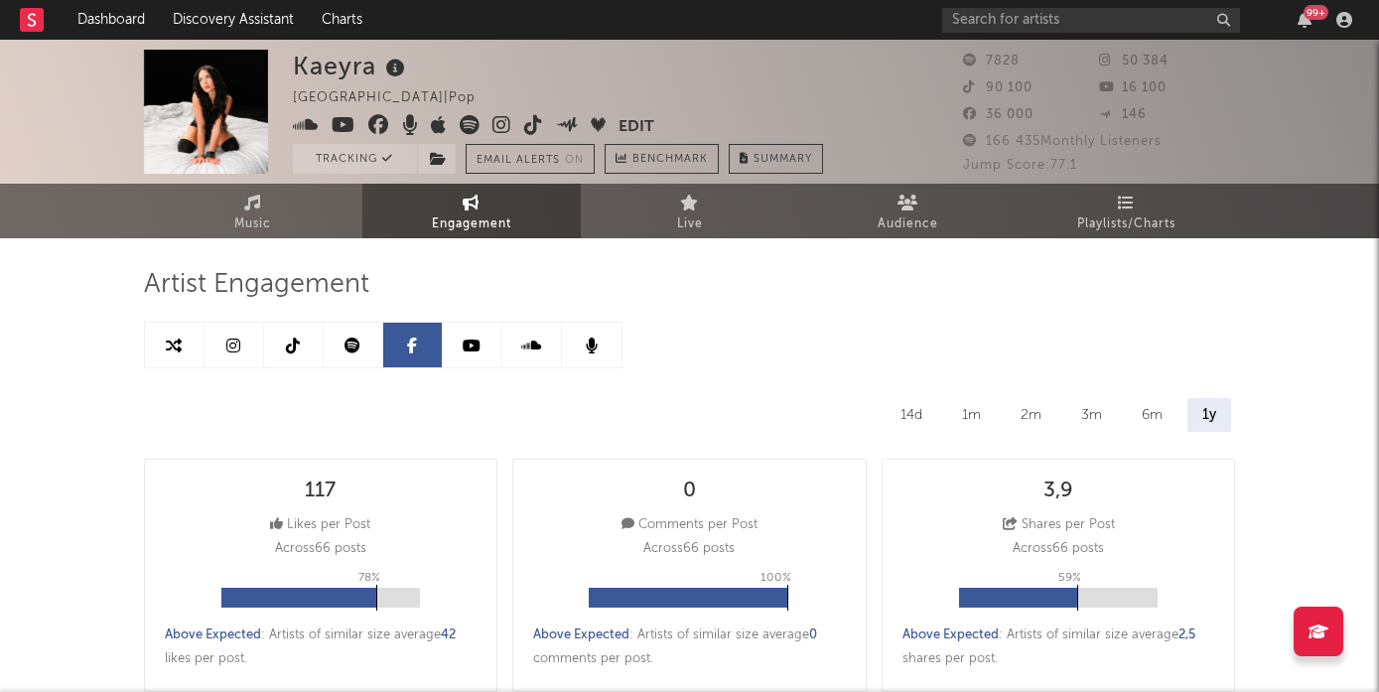
click at [344, 338] on link at bounding box center [354, 345] width 60 height 45
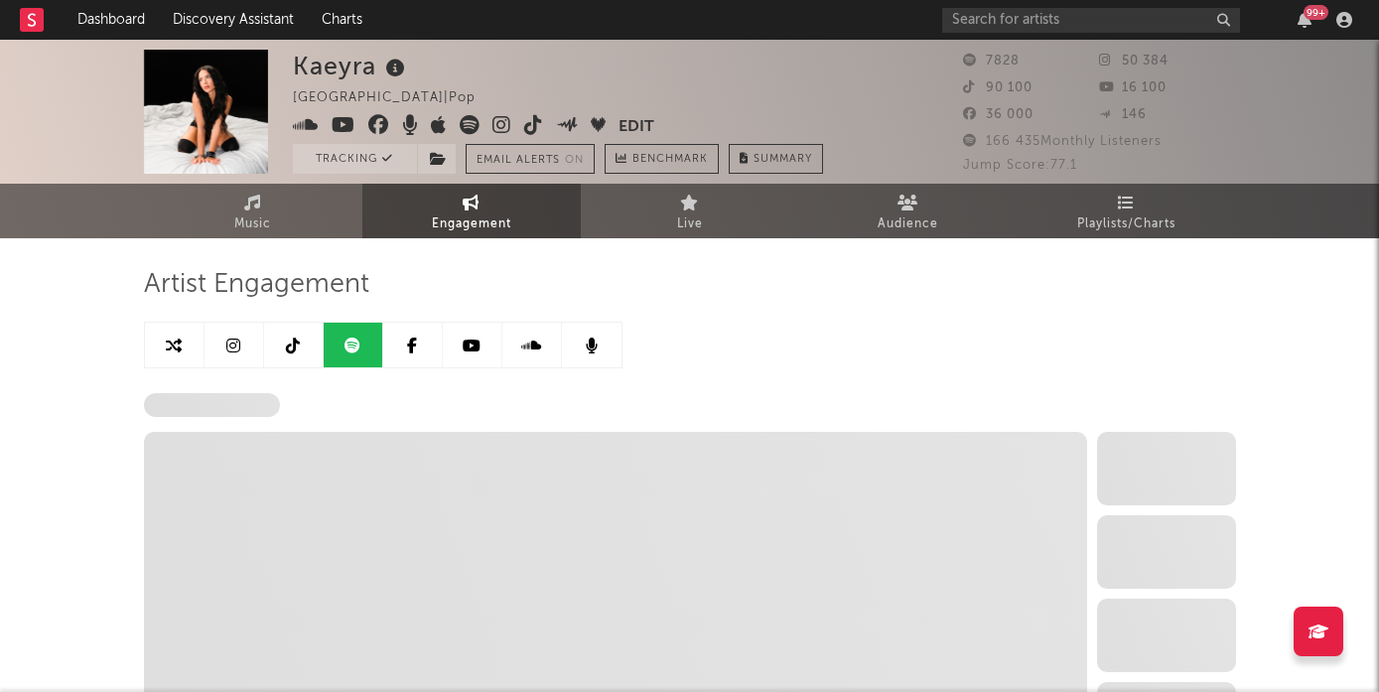
select select "6m"
select select "1w"
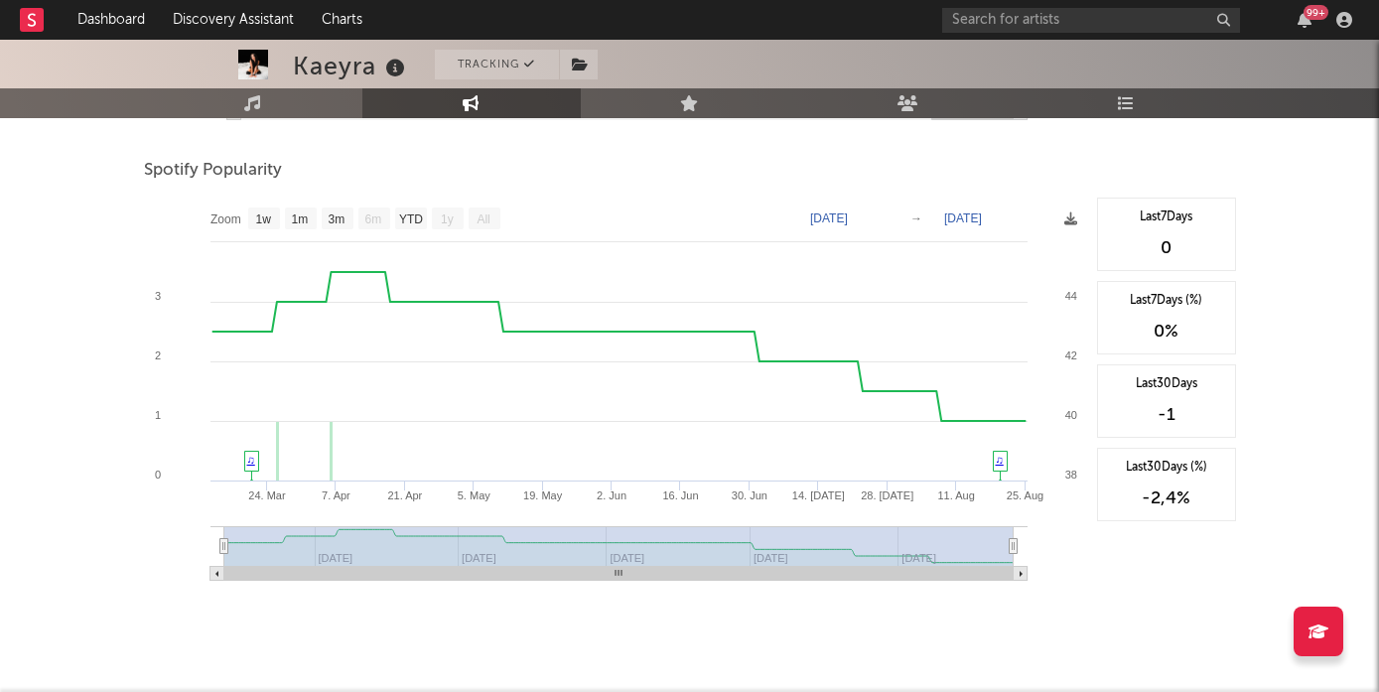
scroll to position [1172, 0]
